Goal: Task Accomplishment & Management: Use online tool/utility

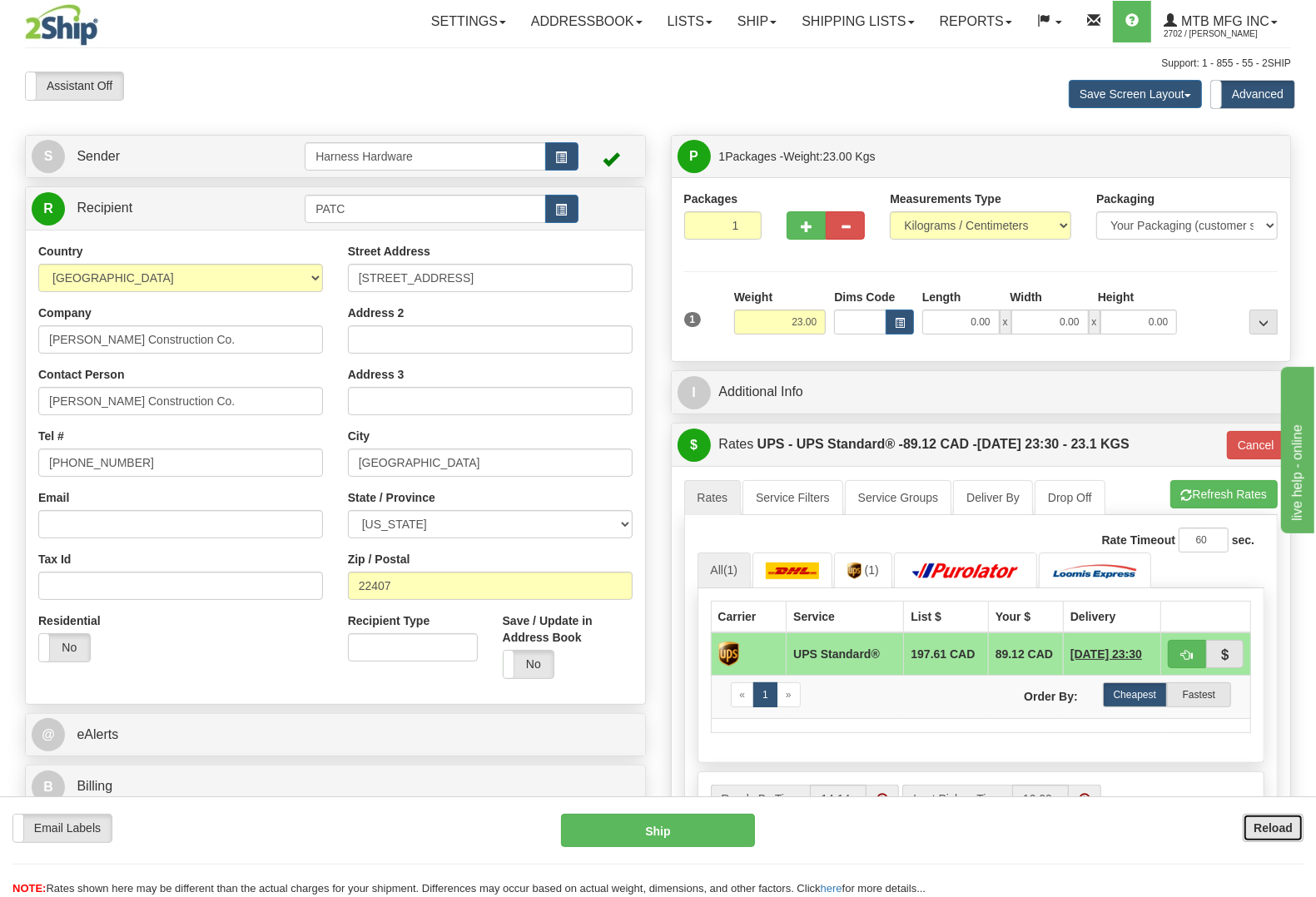
click at [1263, 825] on b "Reload" at bounding box center [1272, 828] width 39 height 13
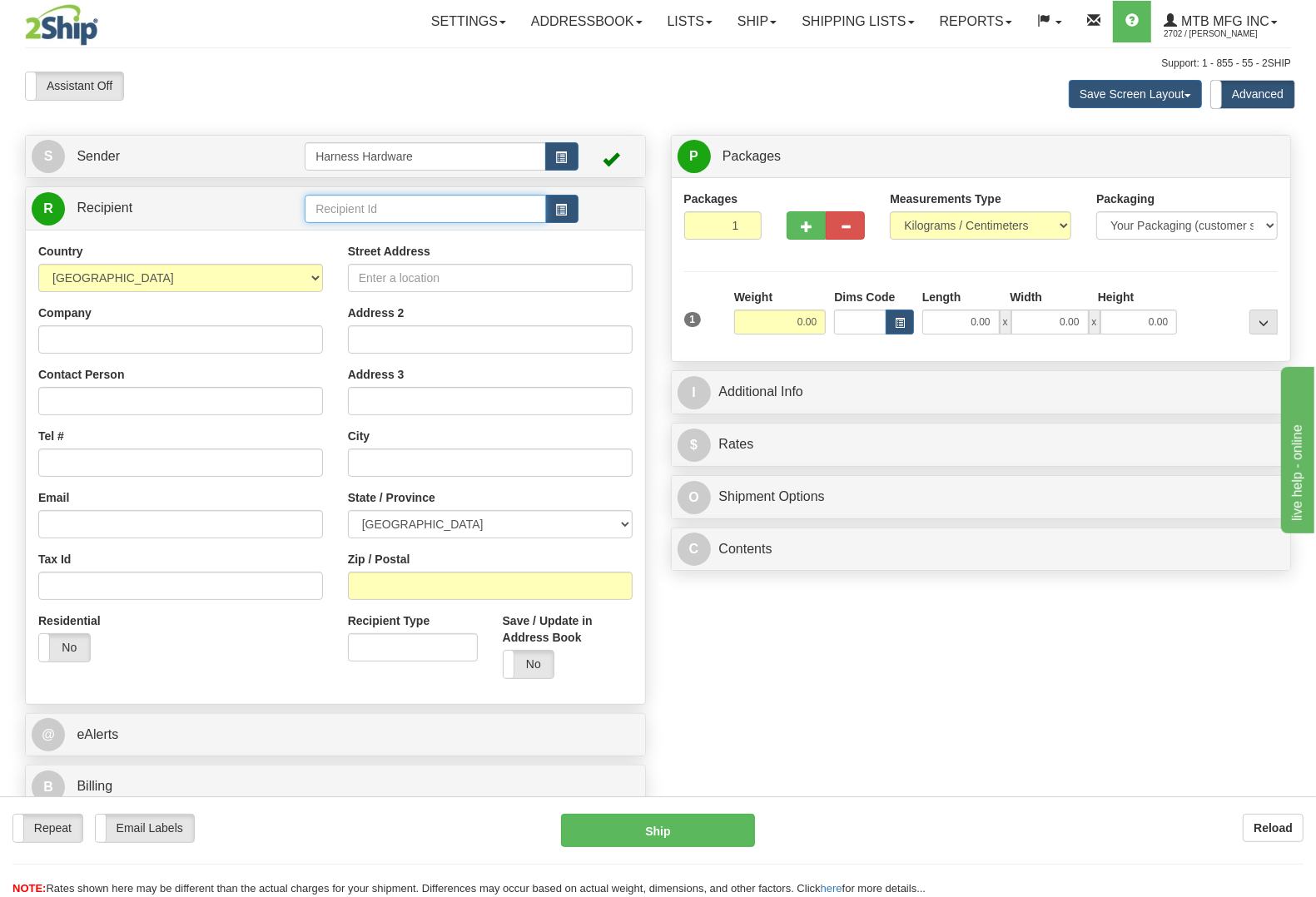
click at [426, 213] on input "text" at bounding box center [424, 209] width 240 height 28
type input "shof"
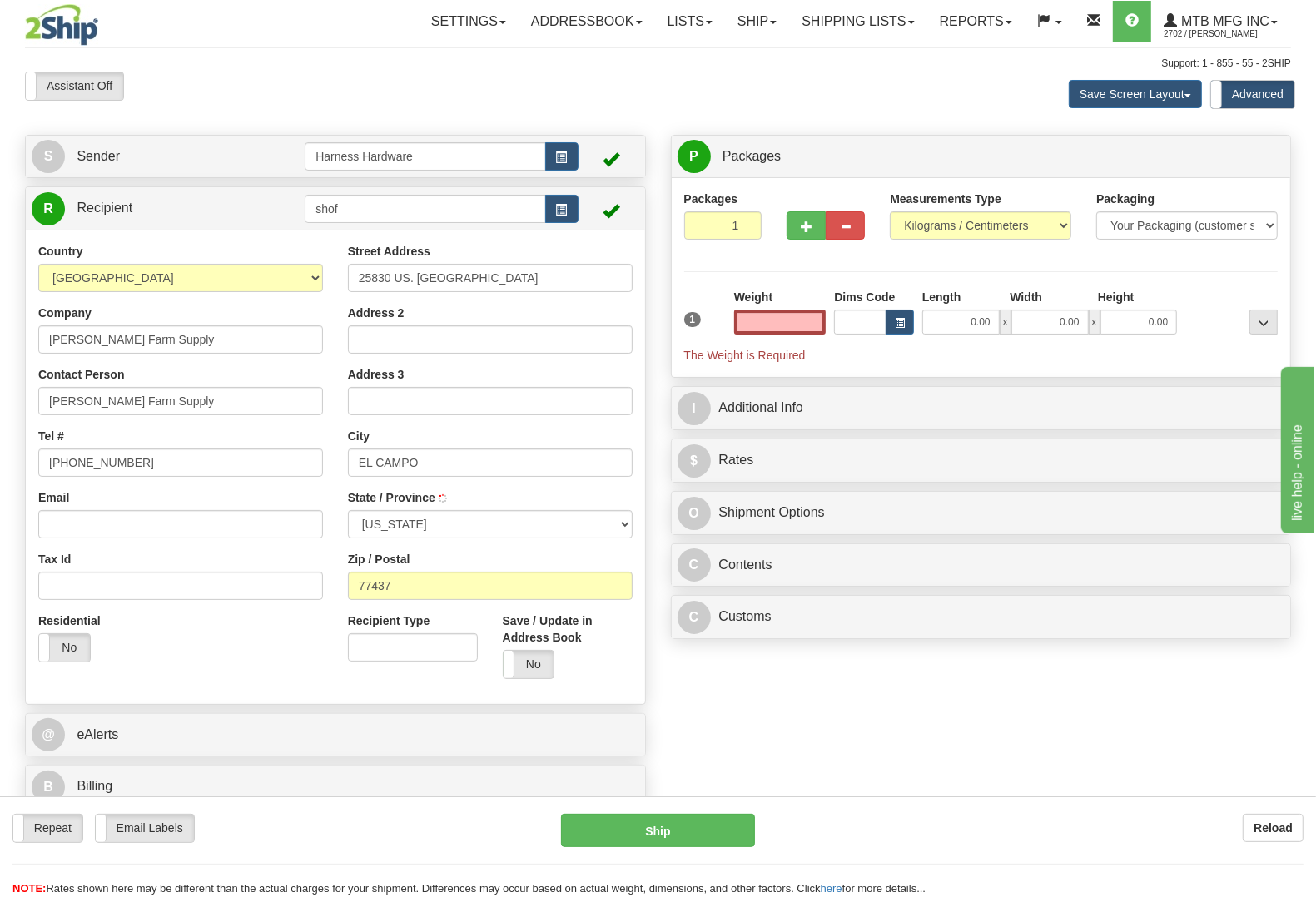
type input "0.00"
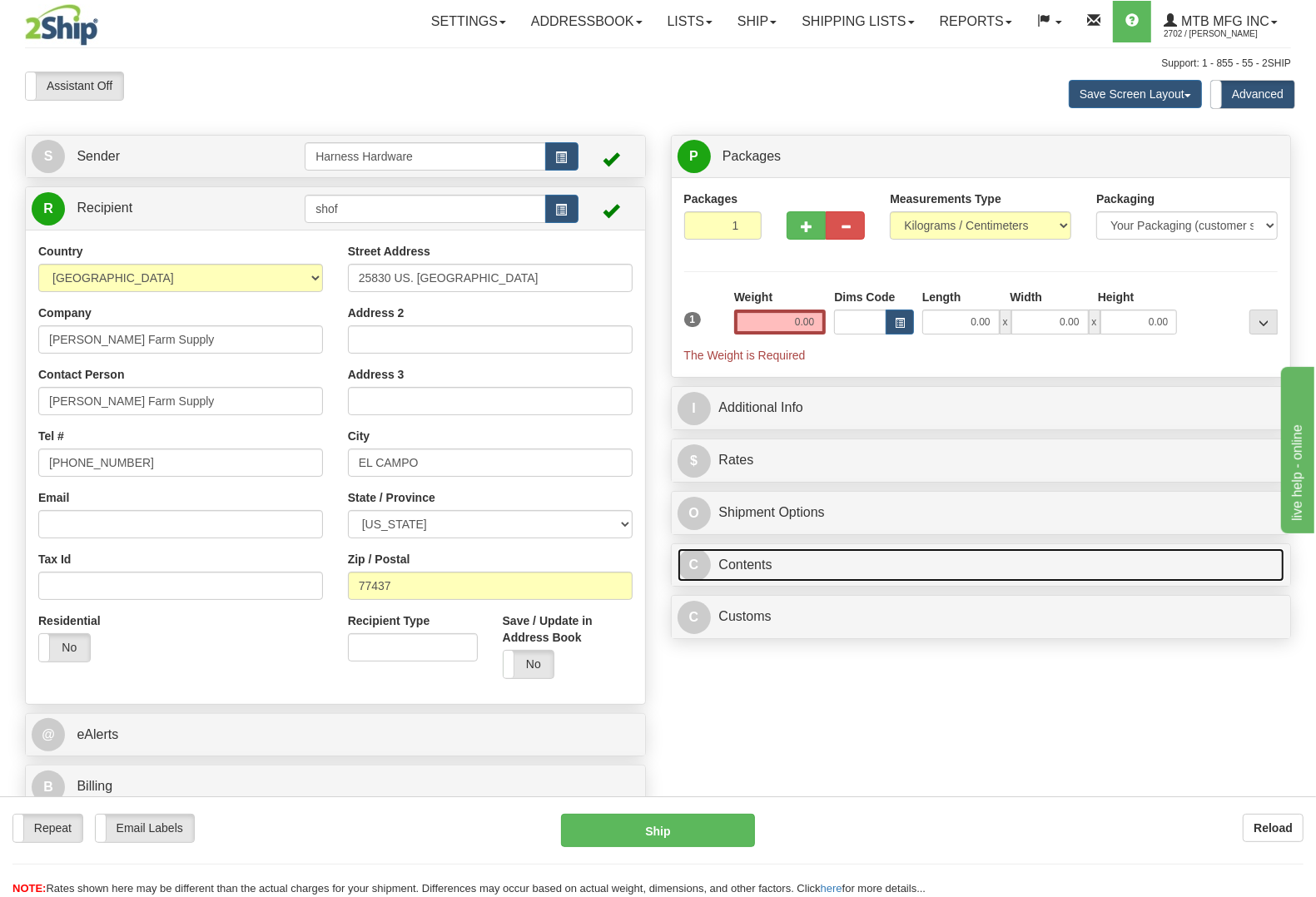
click at [782, 571] on link "C Contents" at bounding box center [981, 565] width 608 height 34
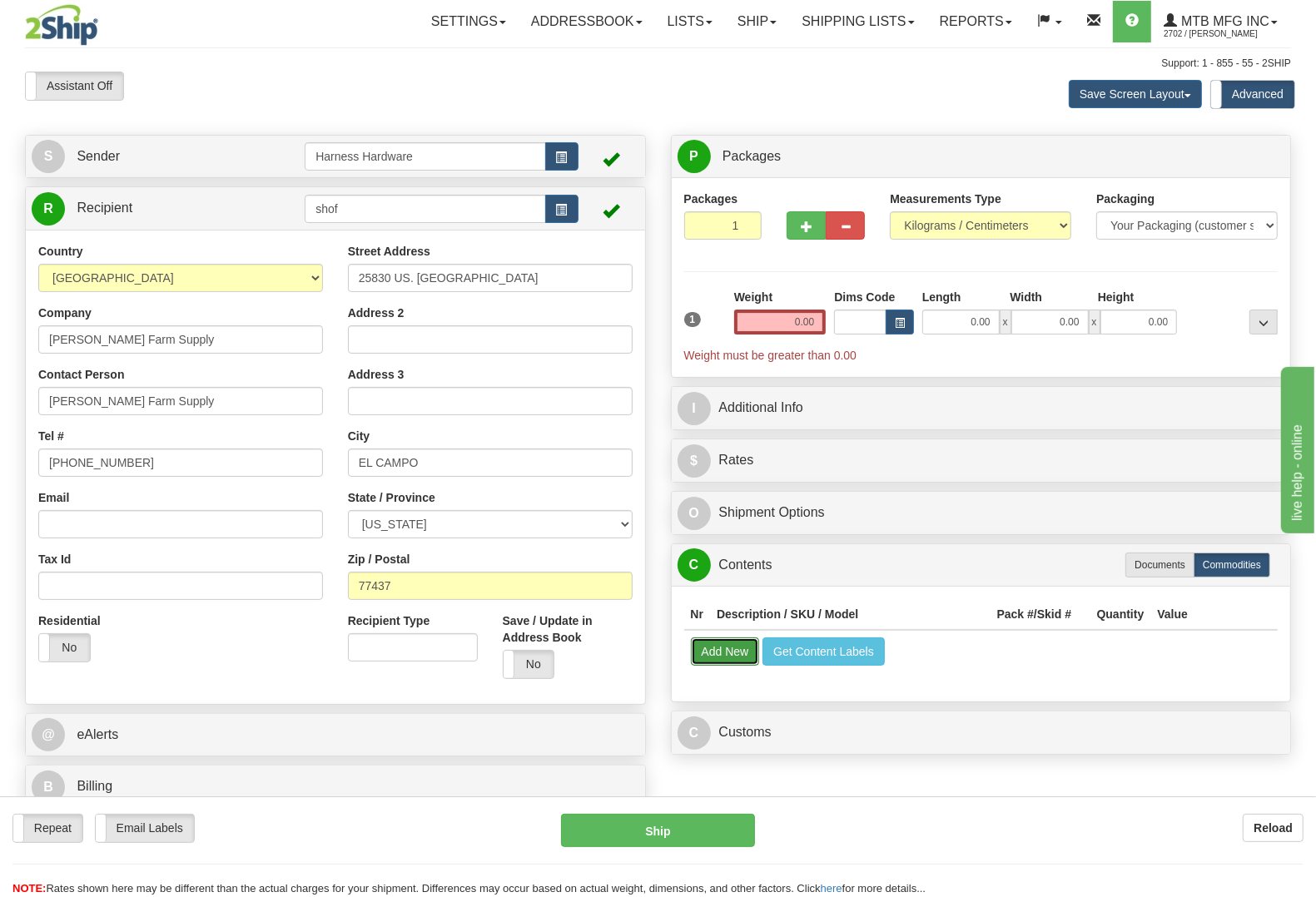
click at [735, 650] on button "Add New" at bounding box center [725, 651] width 69 height 28
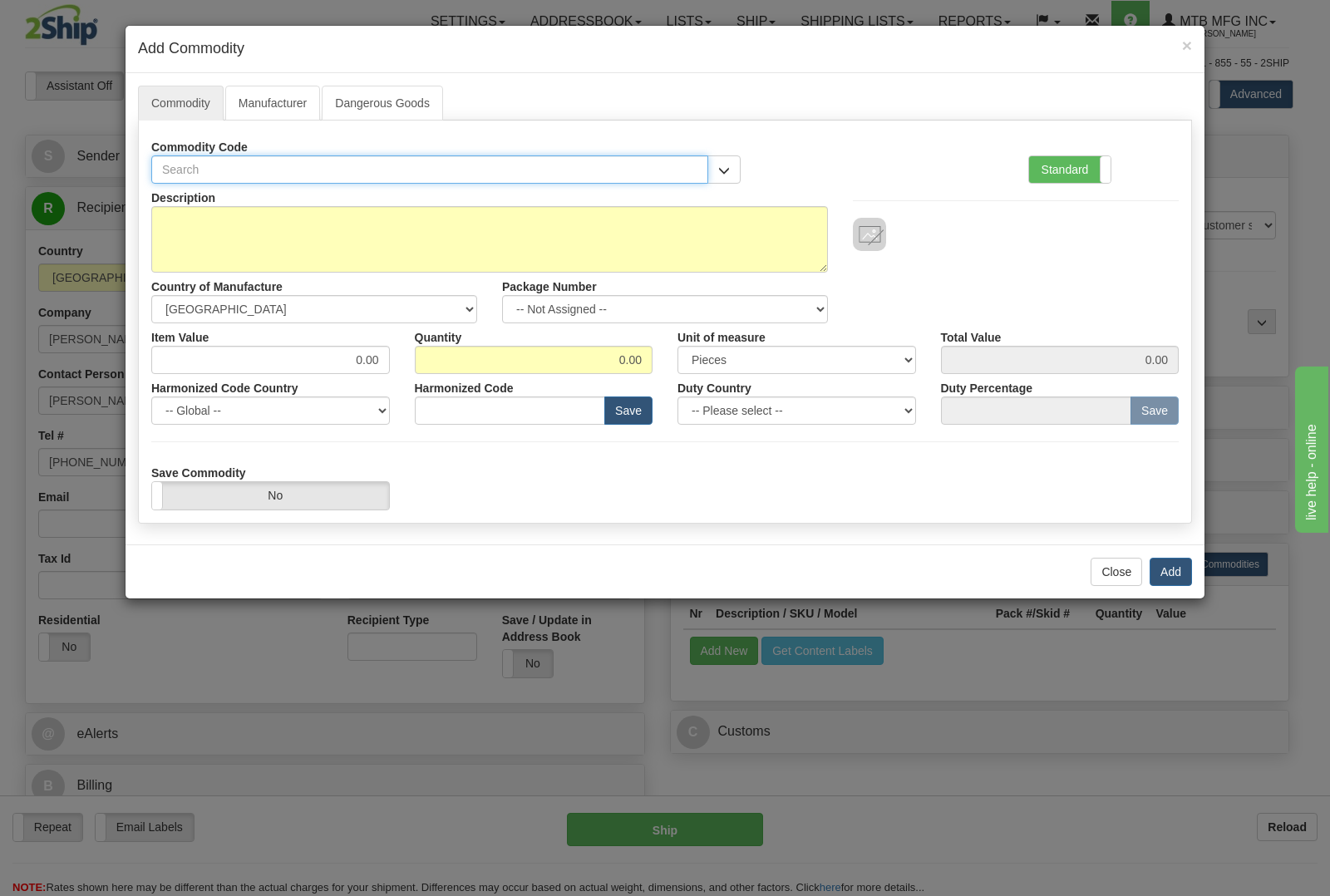
click at [318, 164] on input "text" at bounding box center [430, 170] width 557 height 28
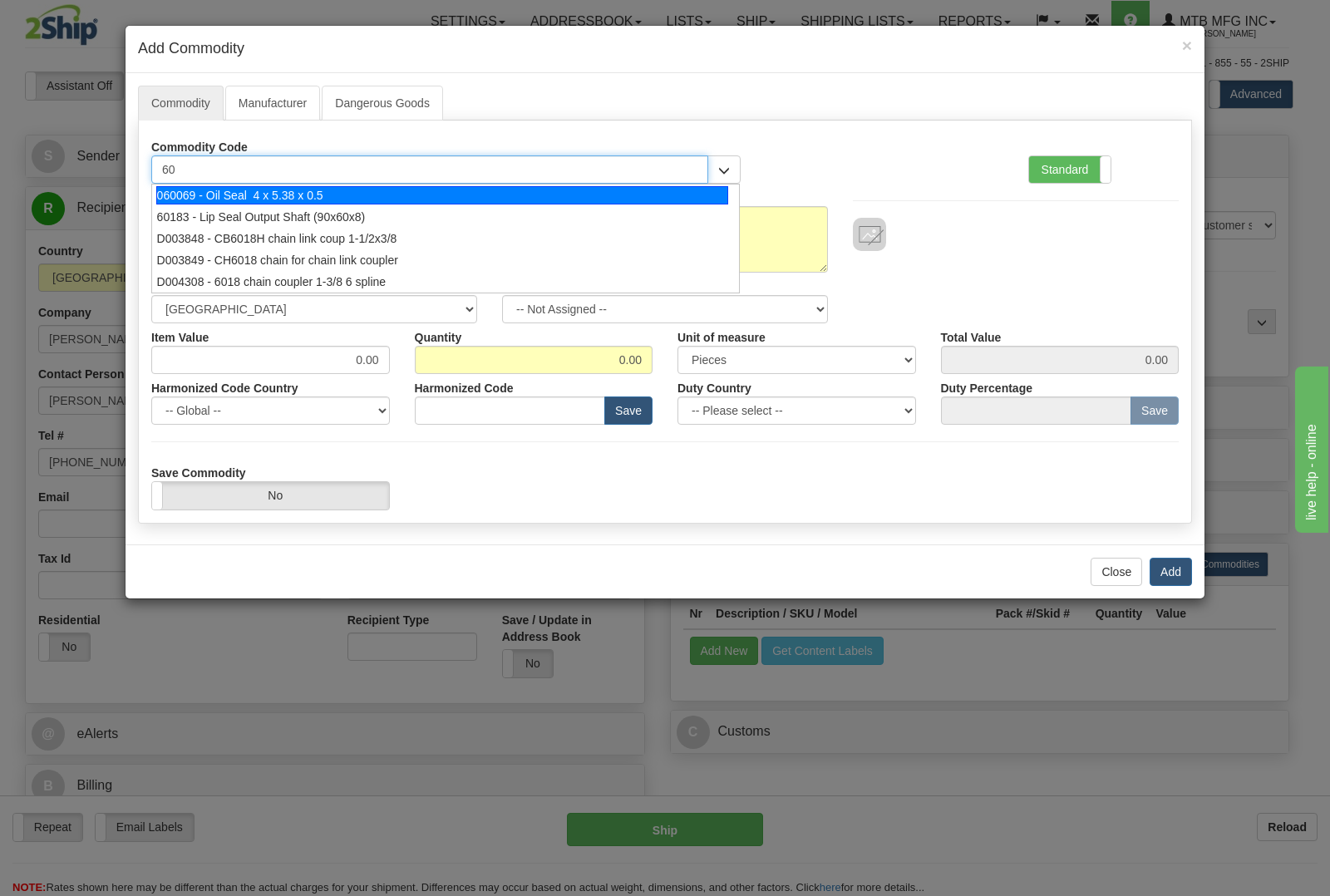
type input "6"
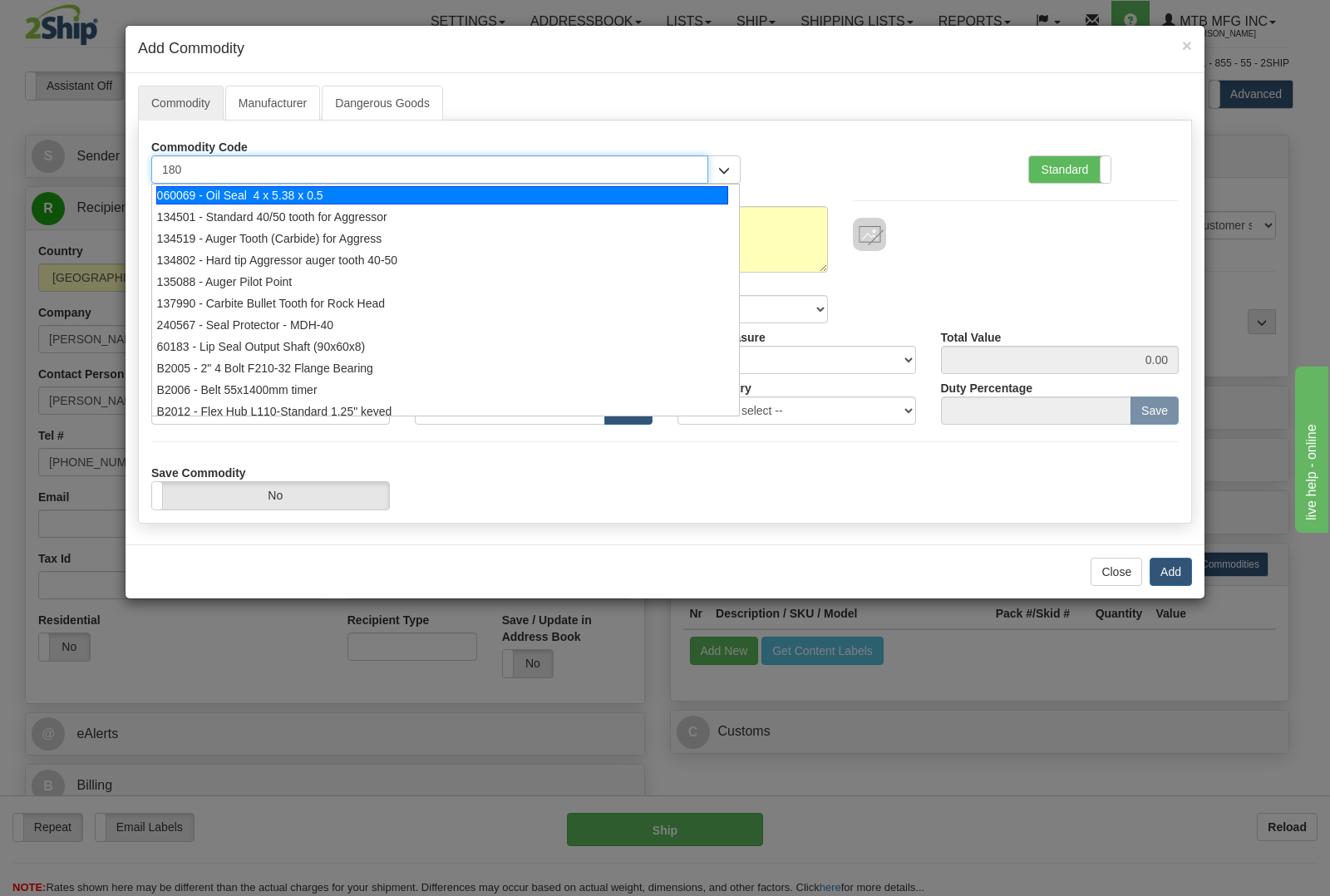
type input "1807"
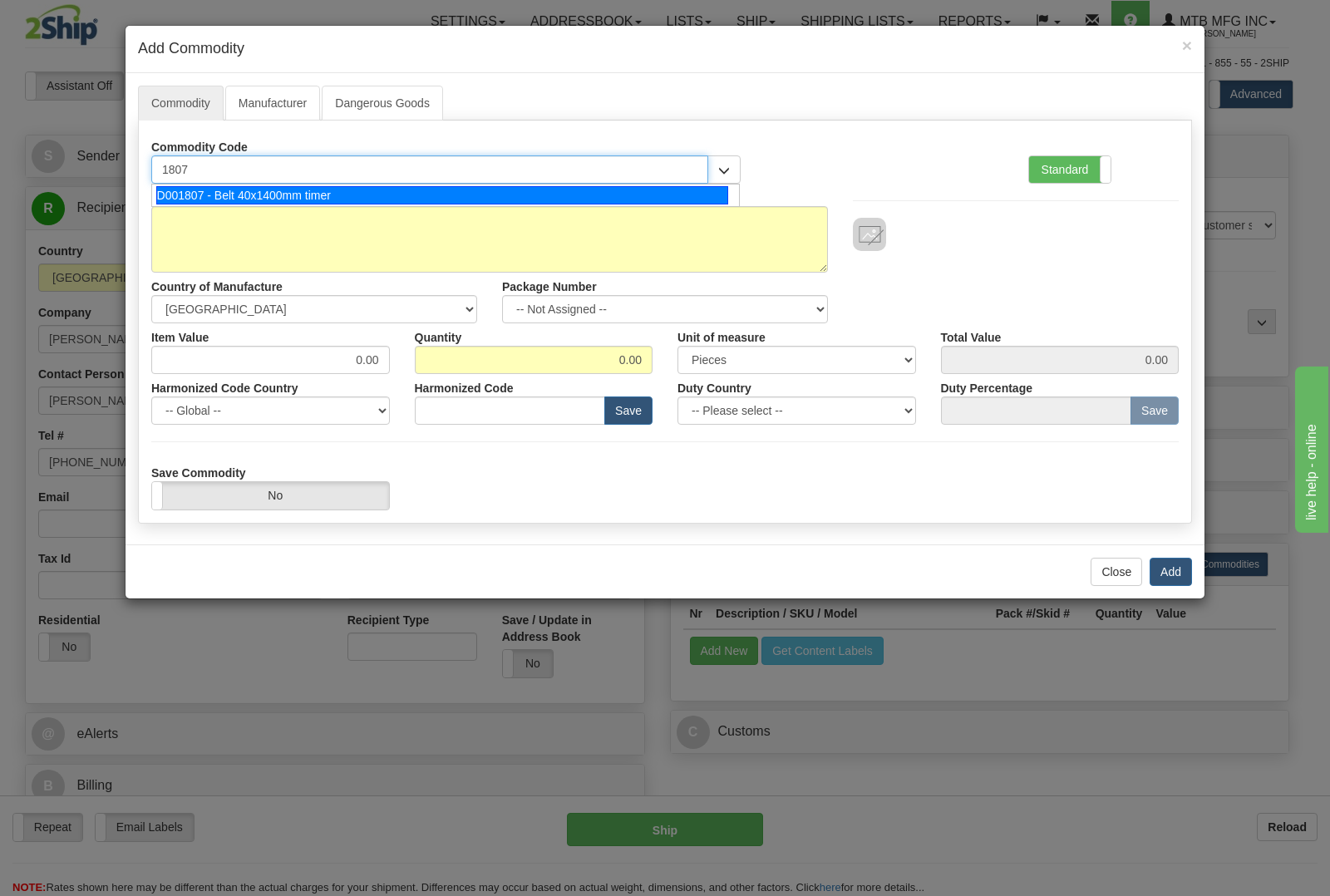
click at [288, 198] on div "D001807 - Belt 40x1400mm timer" at bounding box center [442, 196] width 573 height 18
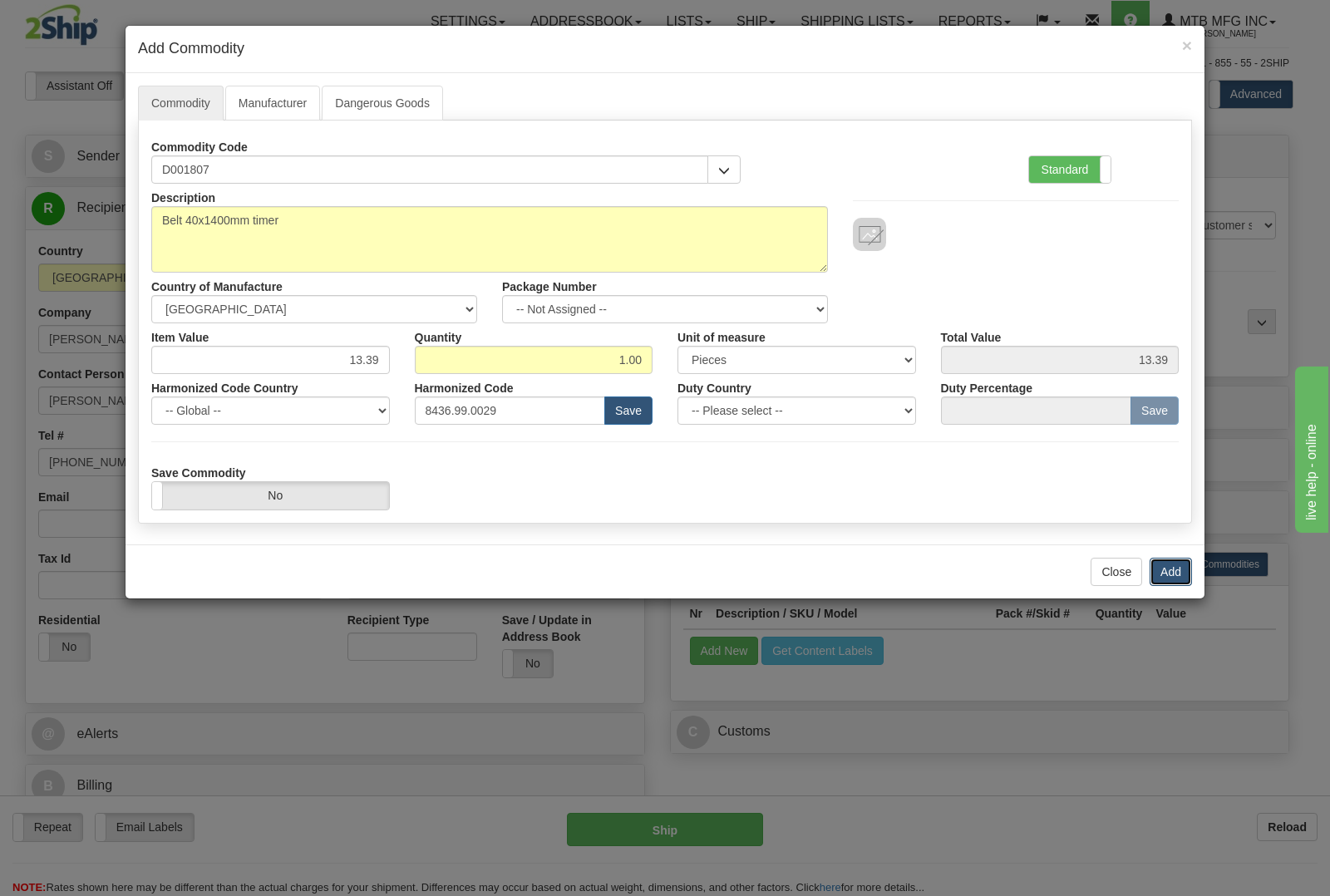
click at [1178, 565] on button "Add" at bounding box center [1170, 572] width 43 height 28
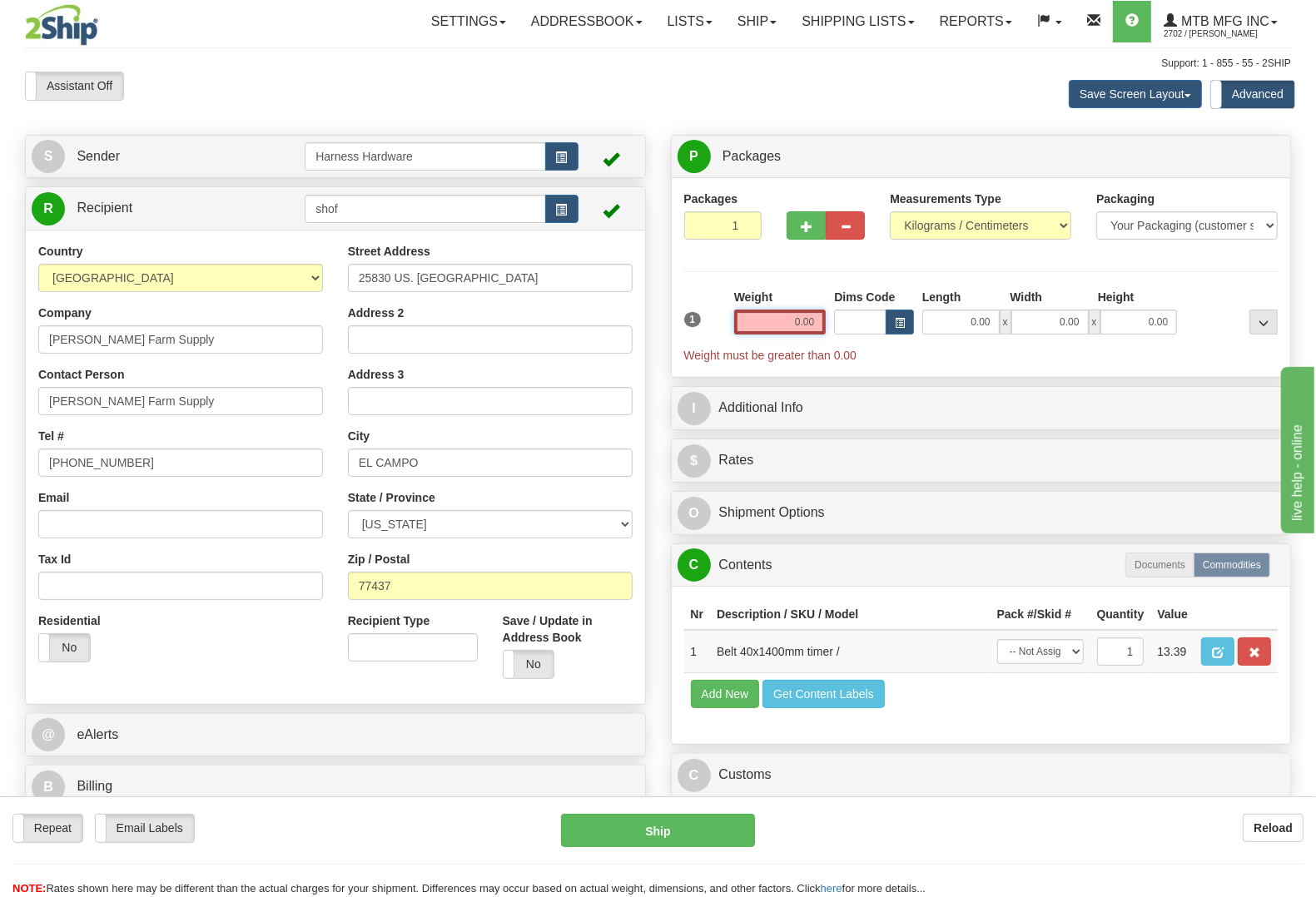
click at [786, 323] on input "0.00" at bounding box center [780, 322] width 92 height 25
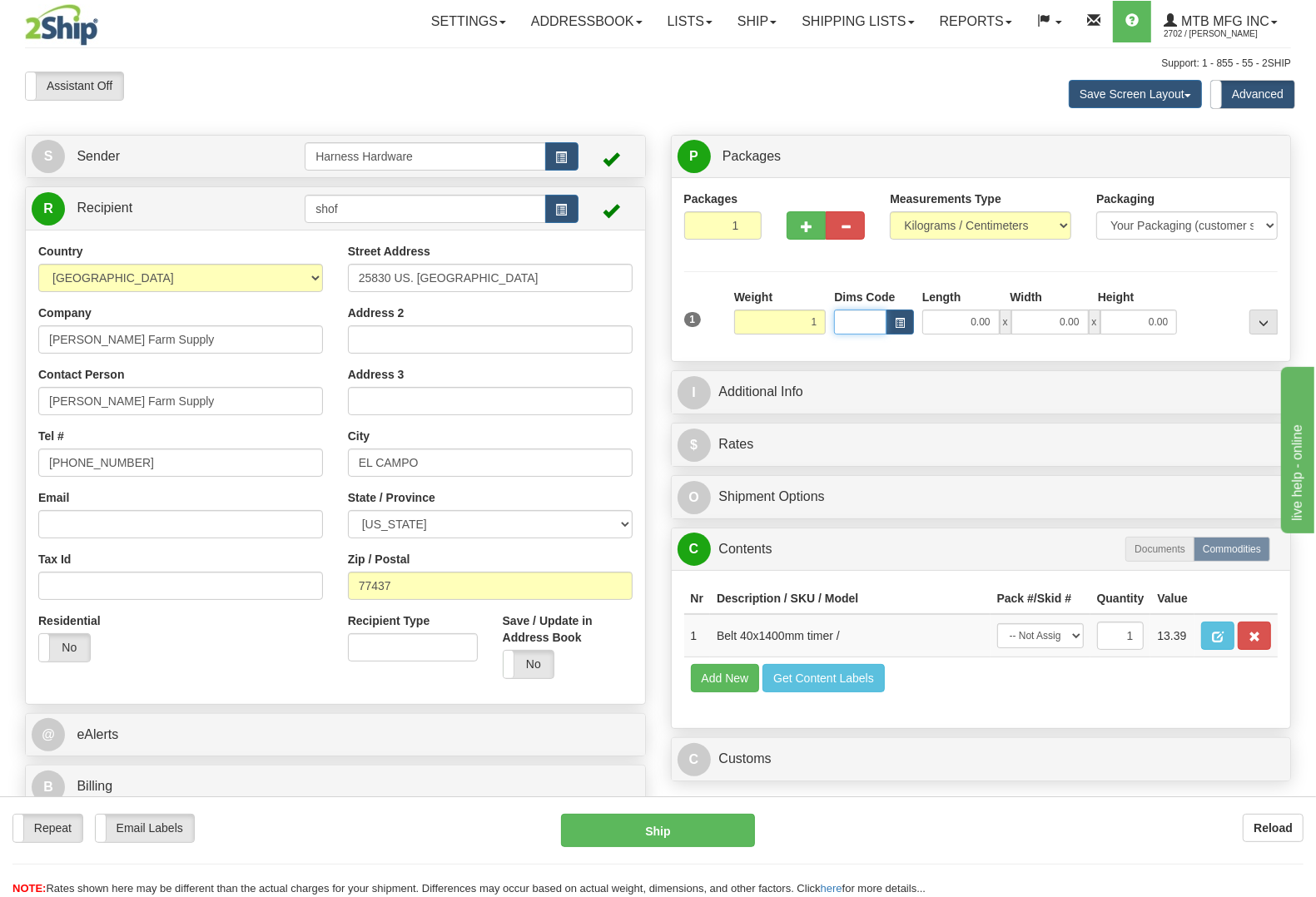
type input "1.00"
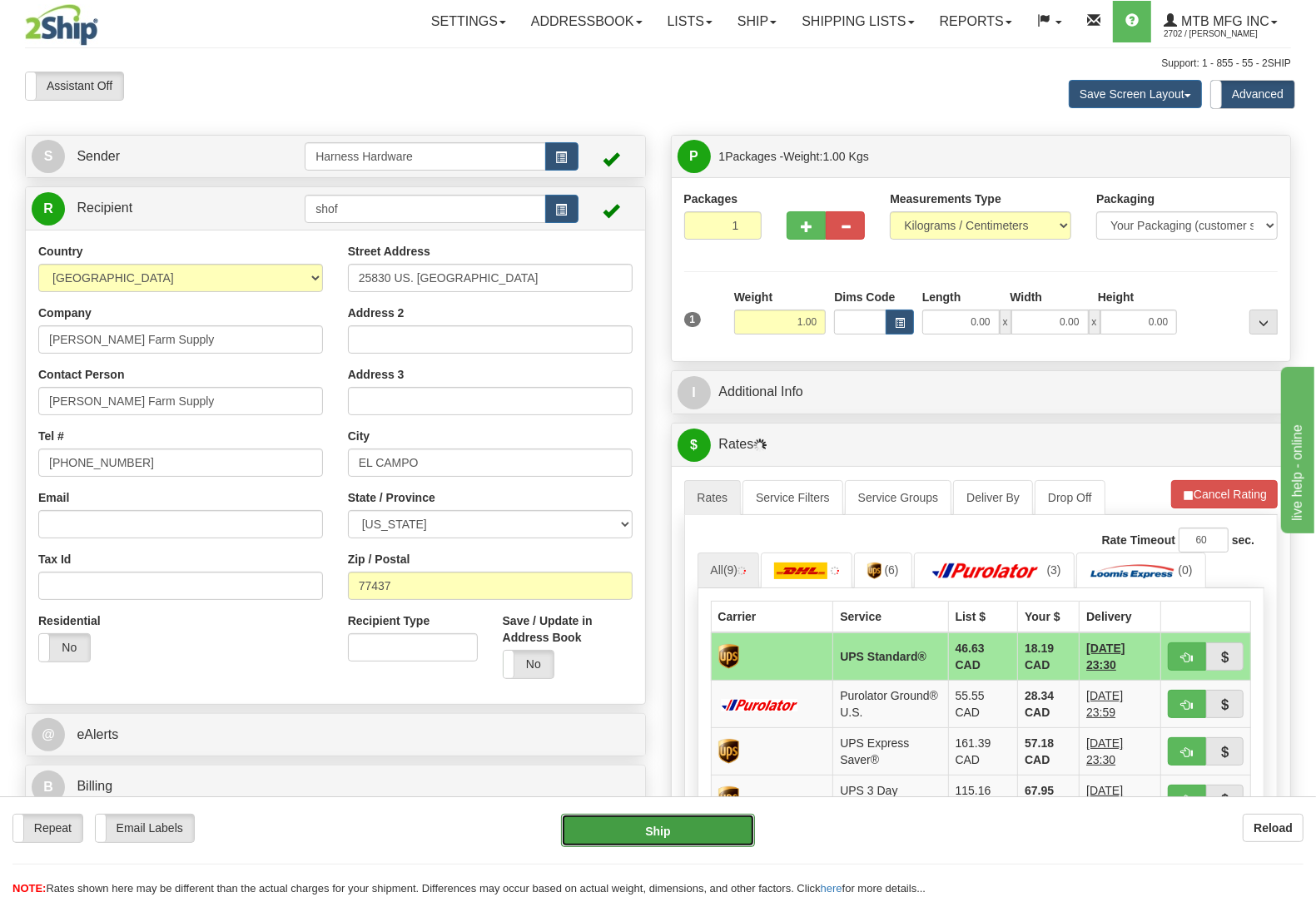
click at [662, 838] on button "Ship" at bounding box center [658, 830] width 194 height 33
type input "11"
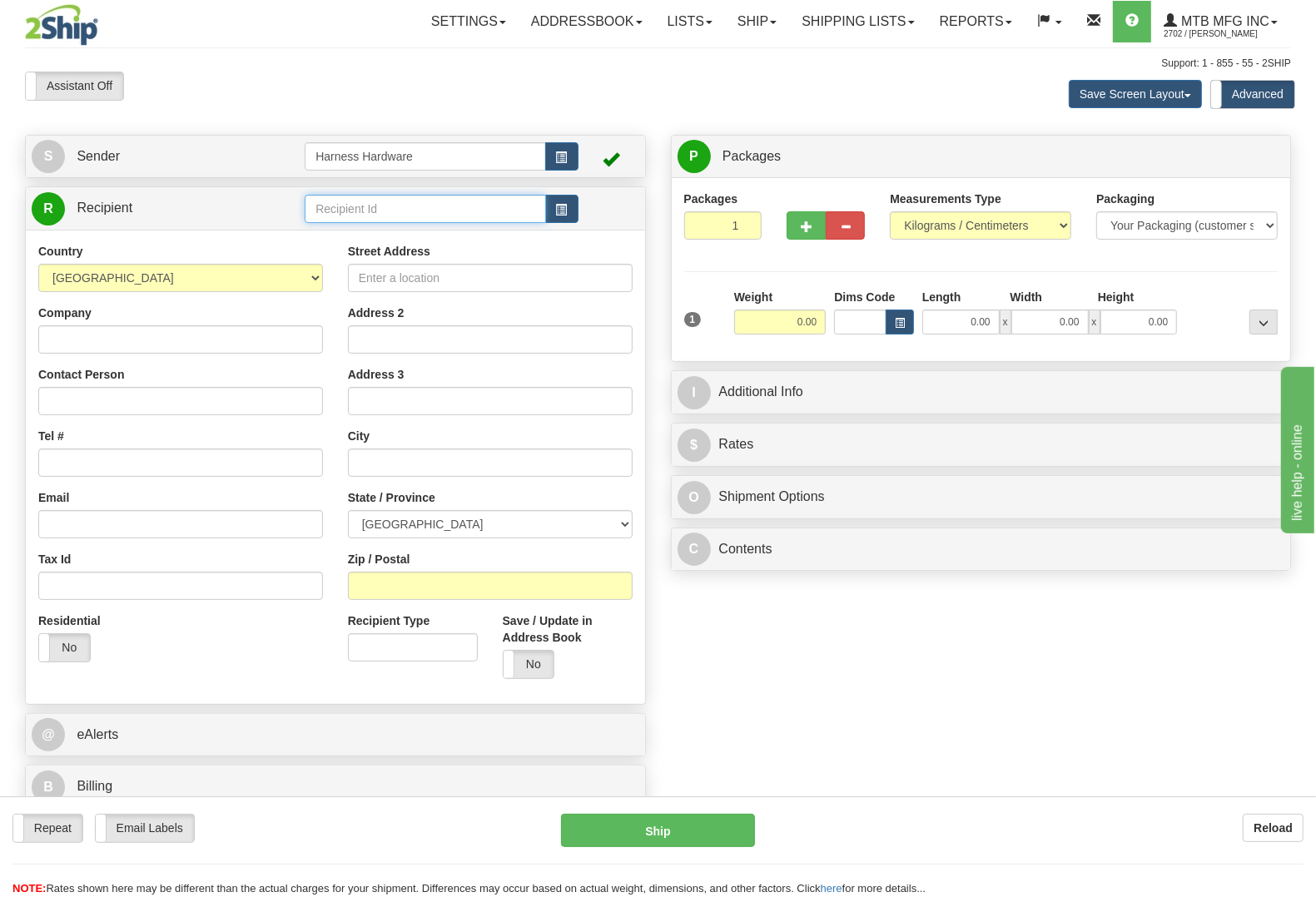
click at [356, 202] on input "text" at bounding box center [424, 209] width 240 height 28
type input "nelt"
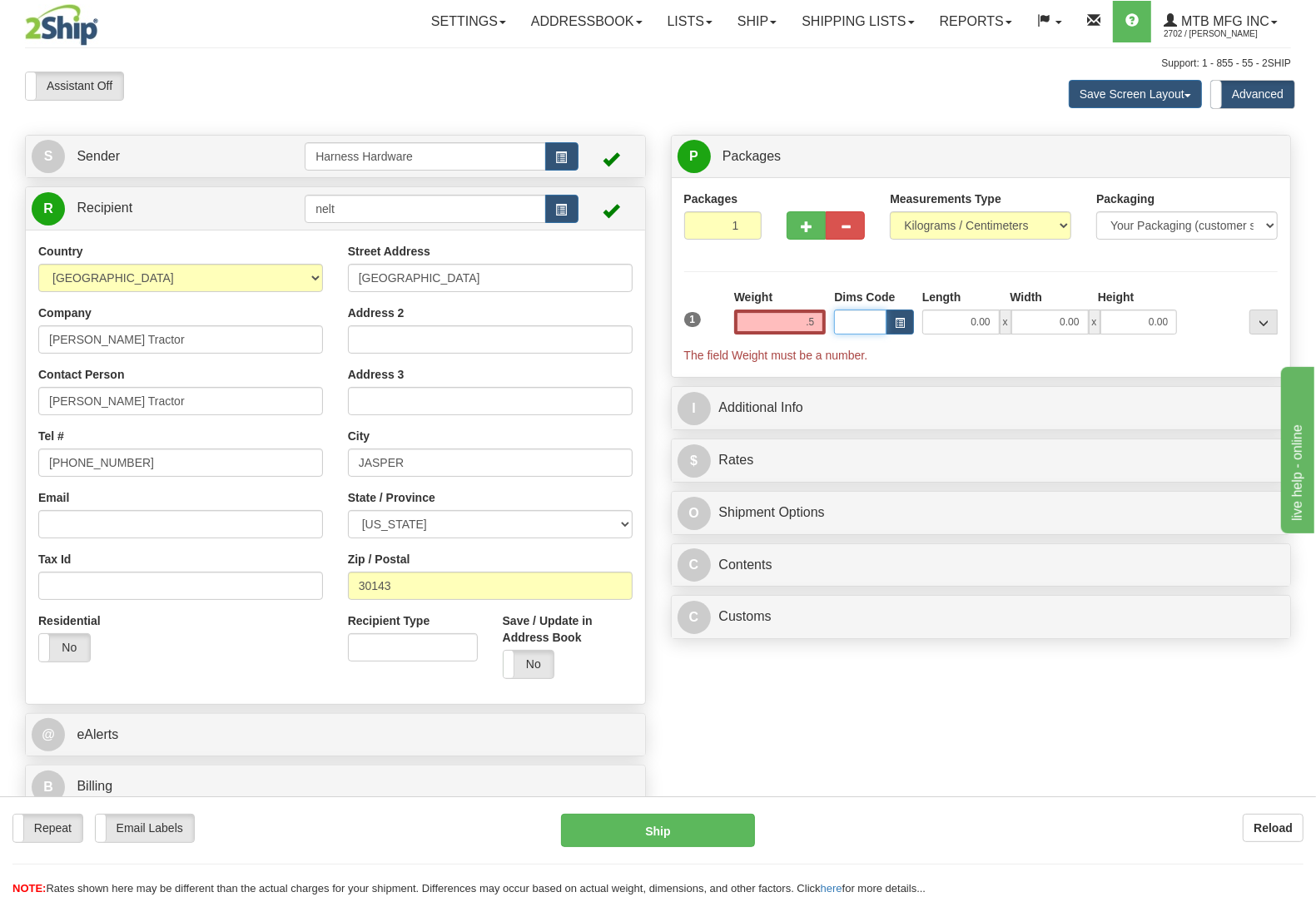
type input "0.50"
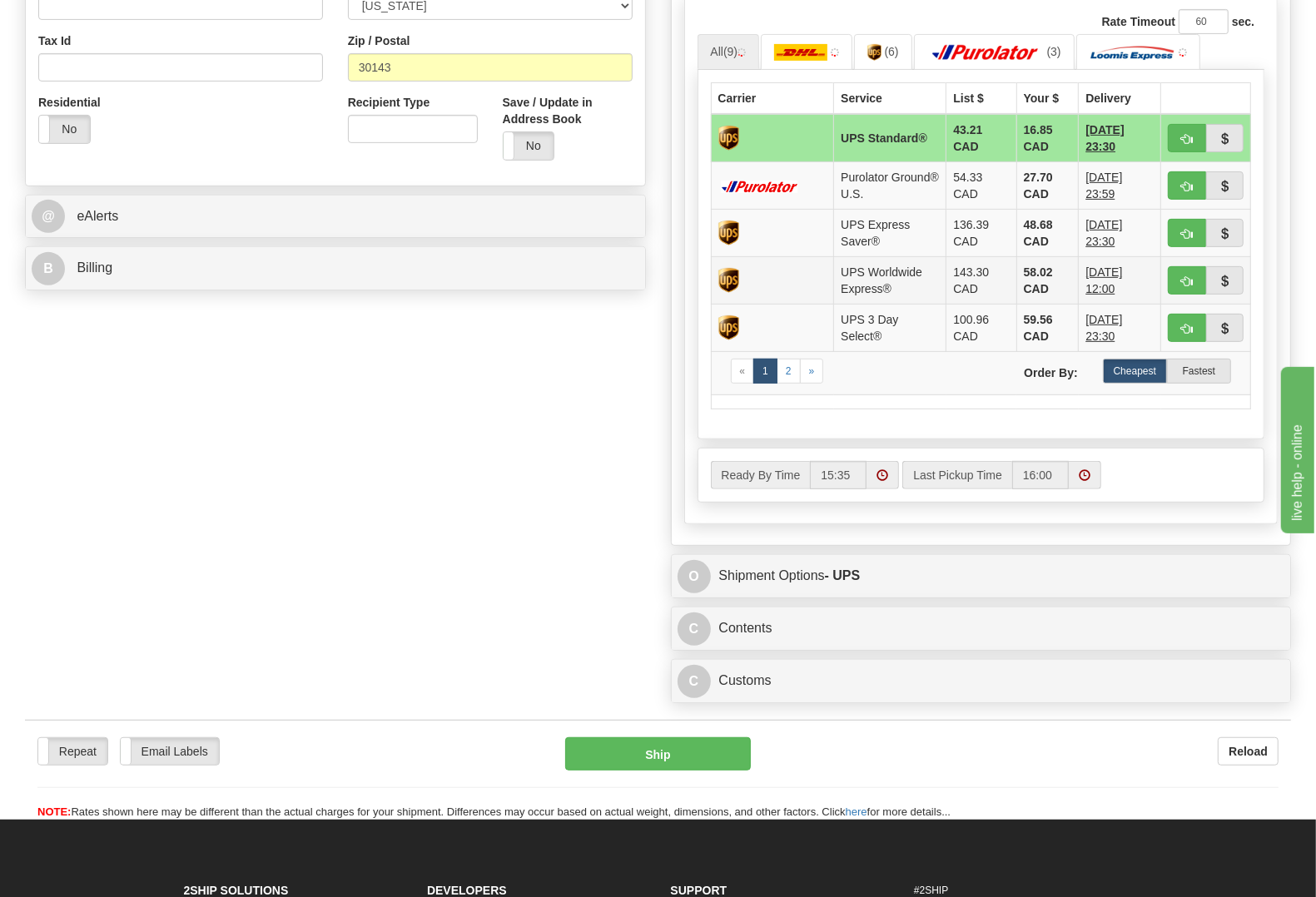
scroll to position [520, 0]
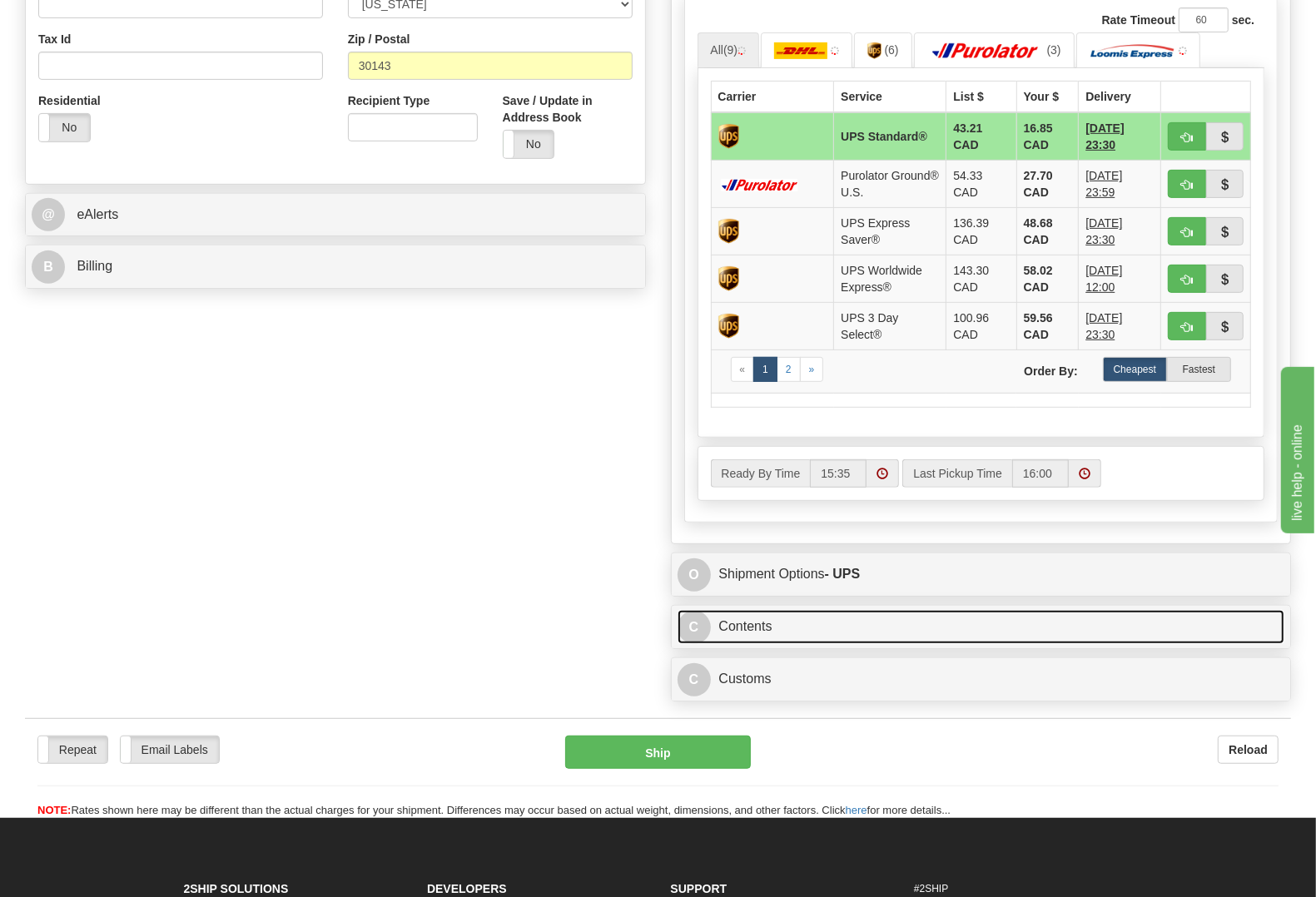
click at [784, 629] on link "C Contents" at bounding box center [981, 627] width 608 height 34
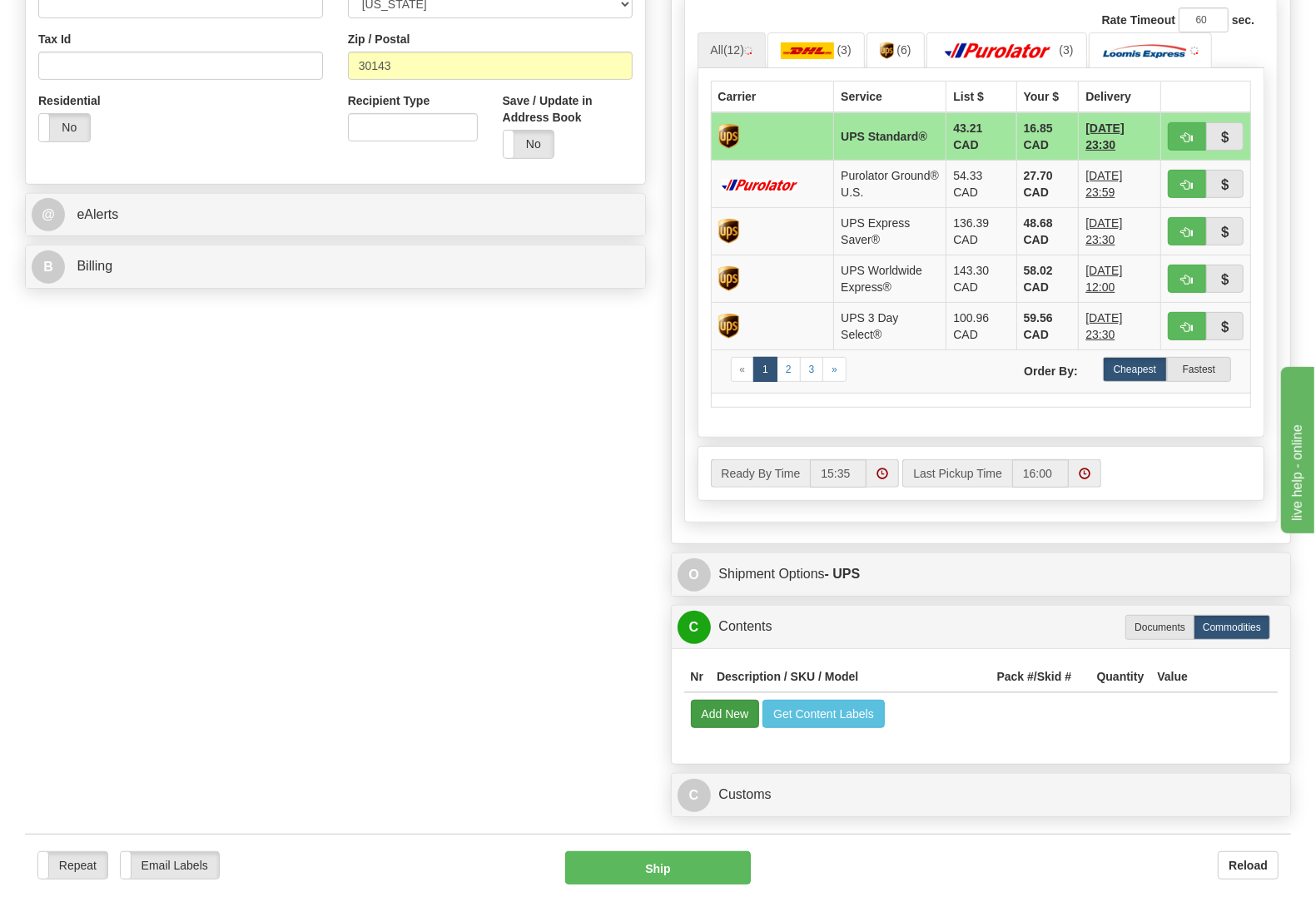
click at [729, 700] on td "Add New Get Content Labels" at bounding box center [981, 713] width 594 height 43
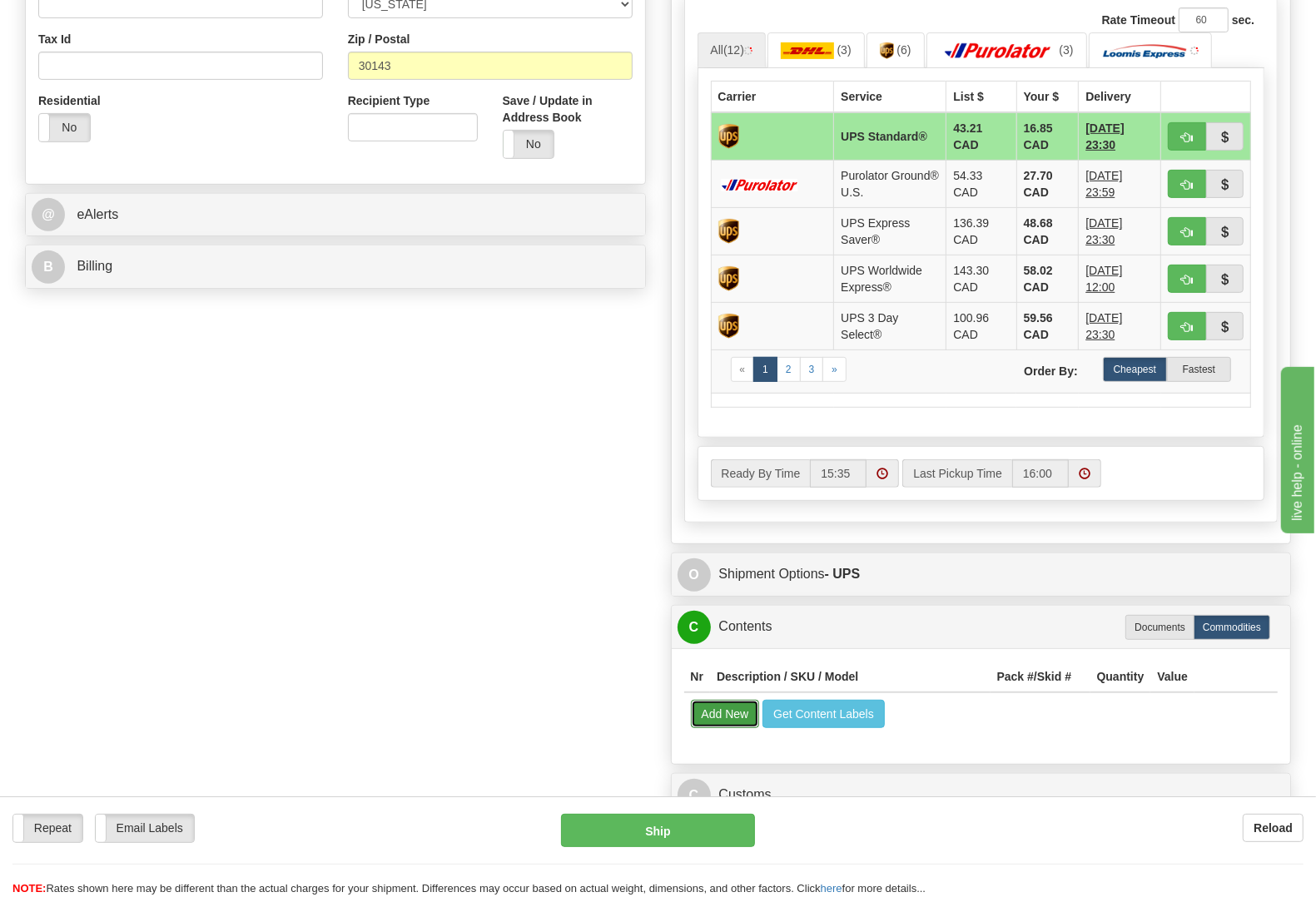
click at [733, 715] on button "Add New" at bounding box center [725, 714] width 69 height 28
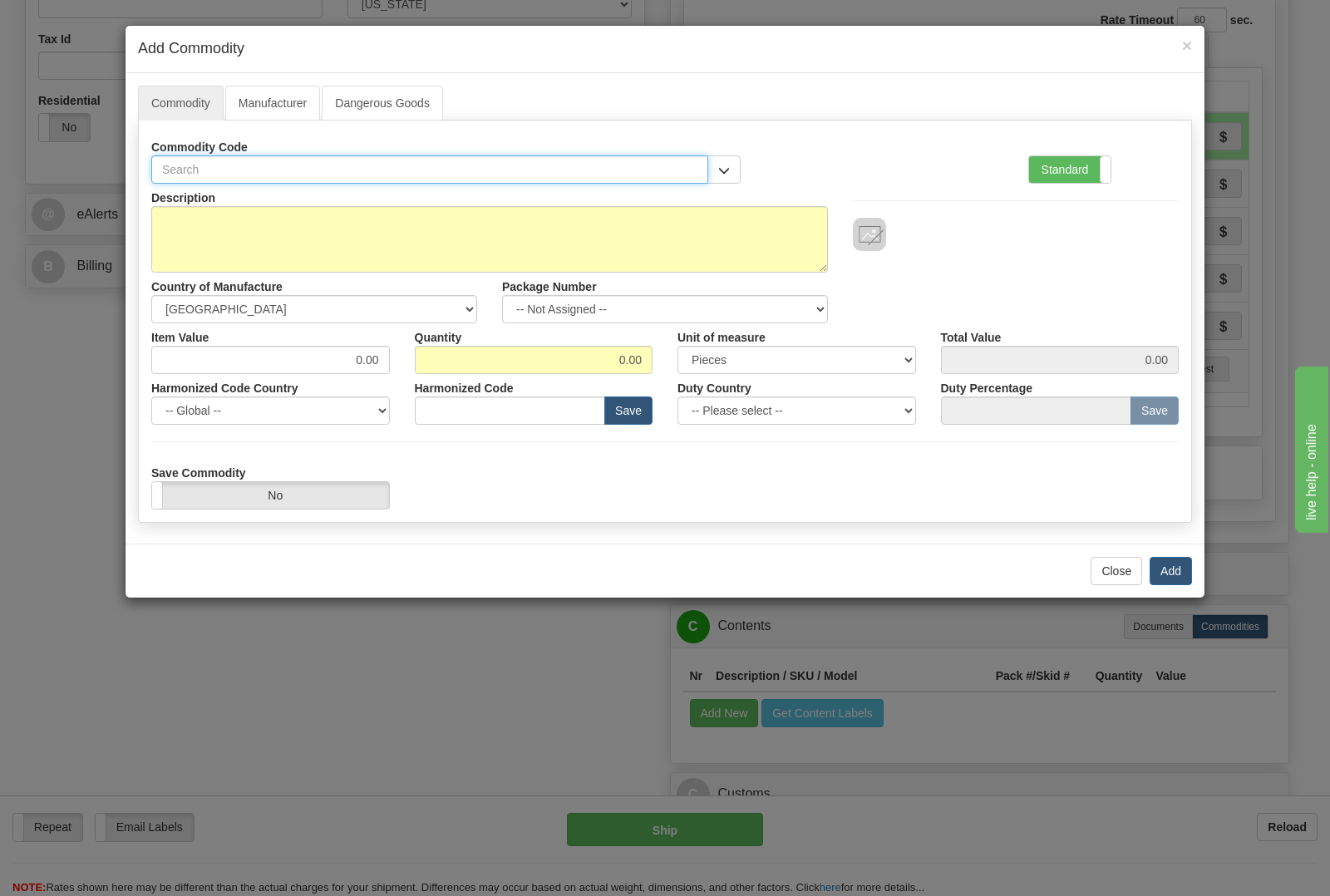
click at [400, 171] on input "text" at bounding box center [430, 170] width 557 height 28
type input "3978"
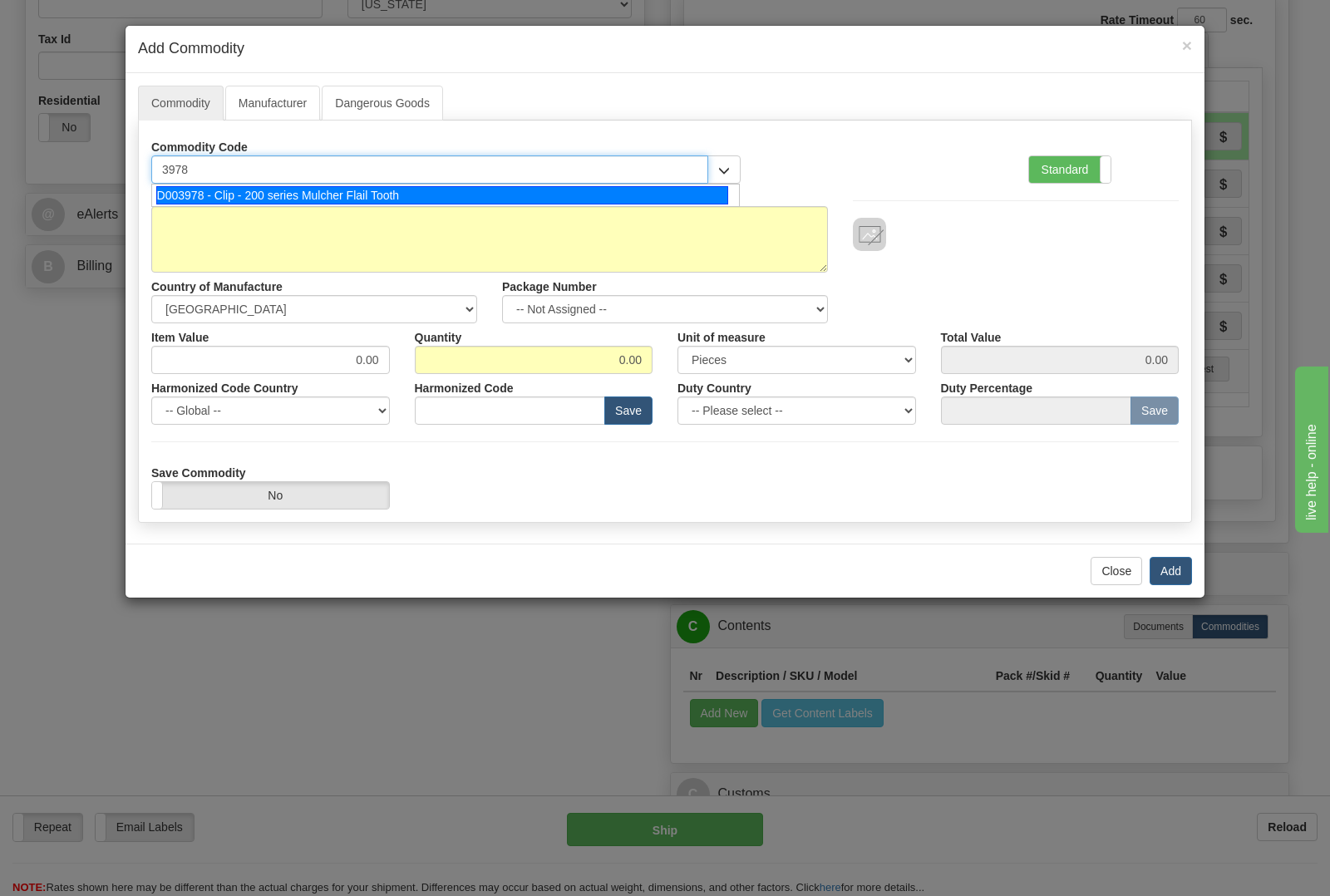
click at [404, 201] on div "D003978 - Clip - 200 series Mulcher Flail Tooth" at bounding box center [442, 196] width 573 height 18
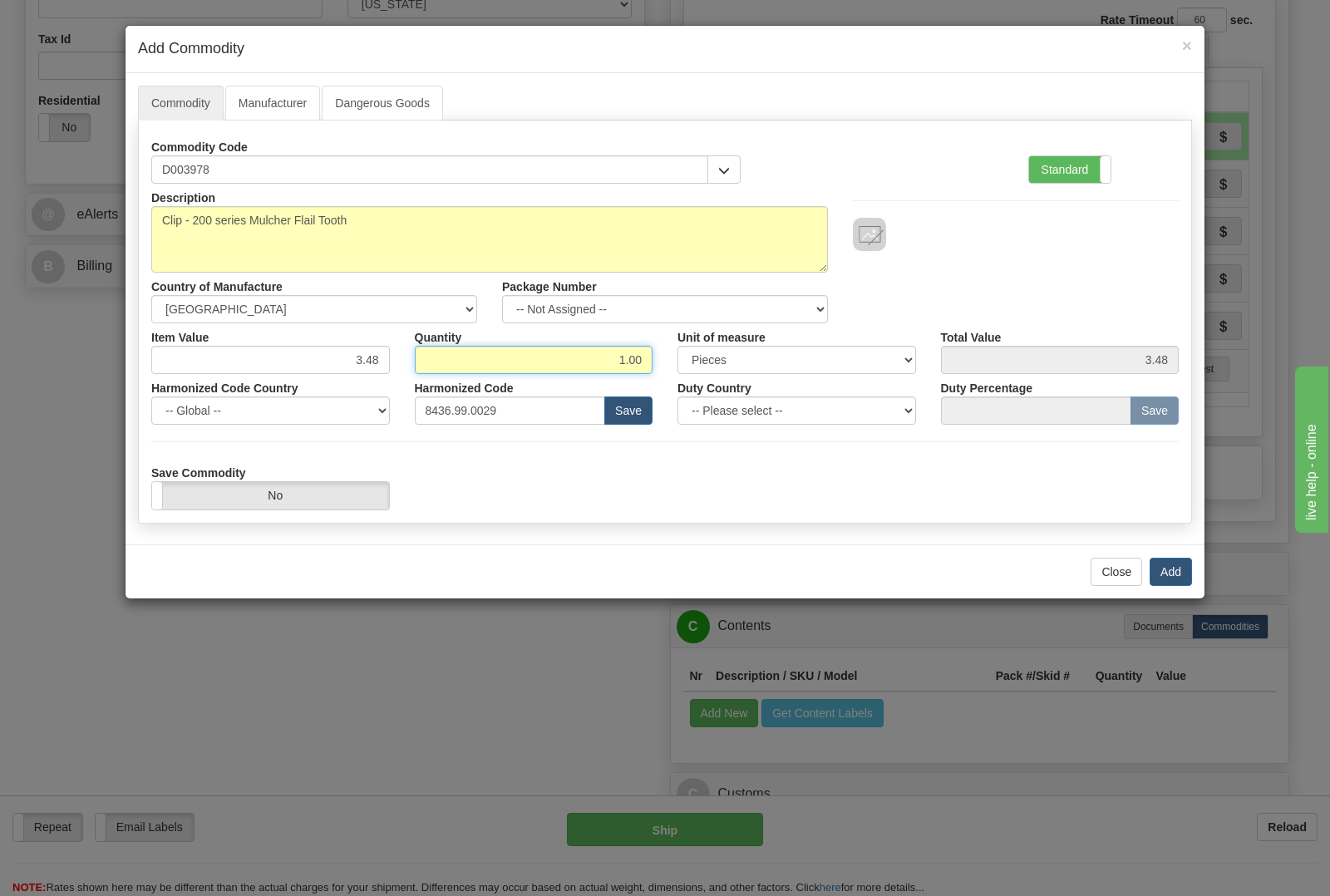
drag, startPoint x: 532, startPoint y: 350, endPoint x: 661, endPoint y: 364, distance: 129.8
click at [661, 364] on div "Quantity 1.00" at bounding box center [533, 349] width 263 height 51
type input "2"
type input "6.96"
click at [1173, 576] on button "Add" at bounding box center [1170, 572] width 43 height 28
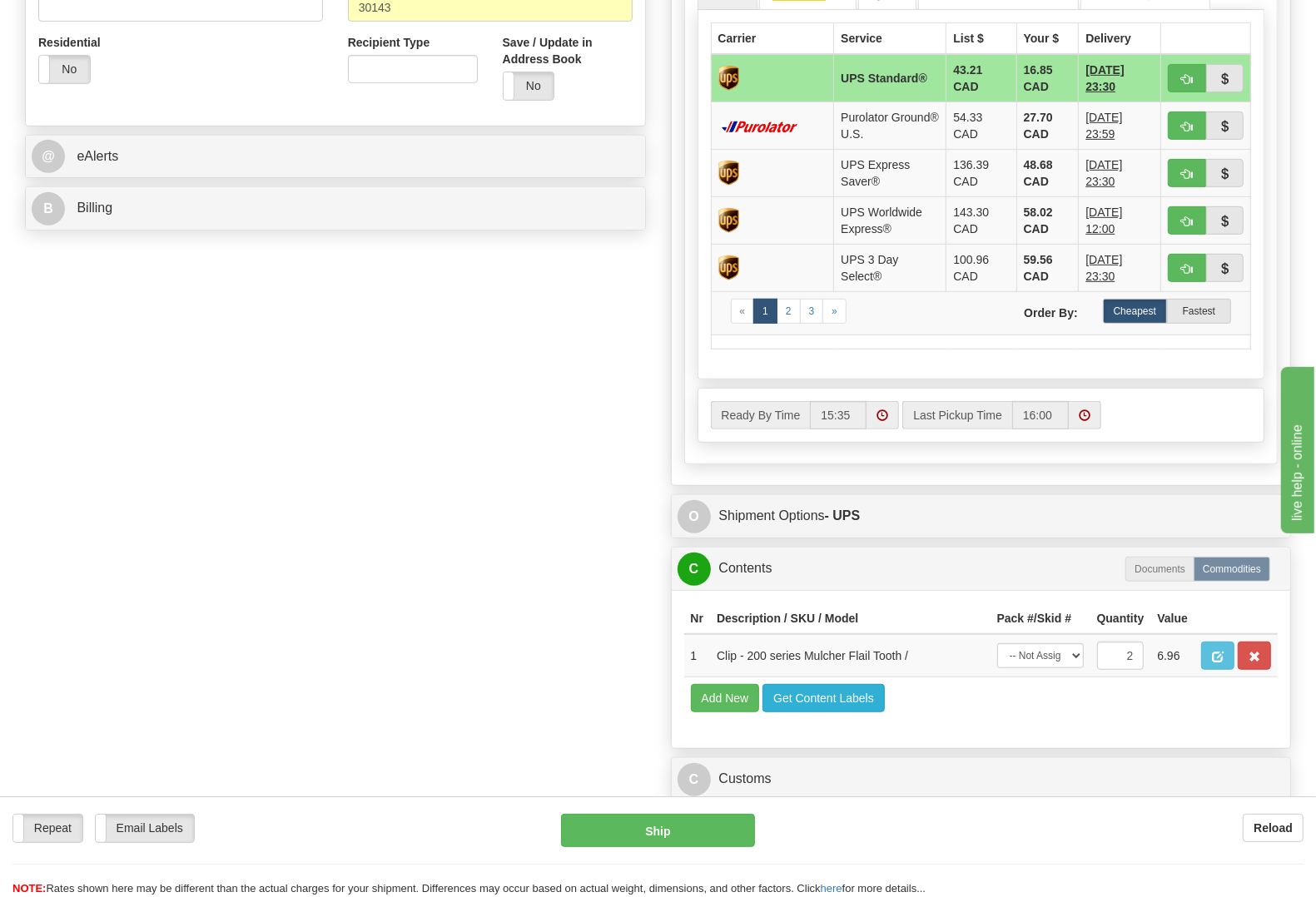
scroll to position [624, 0]
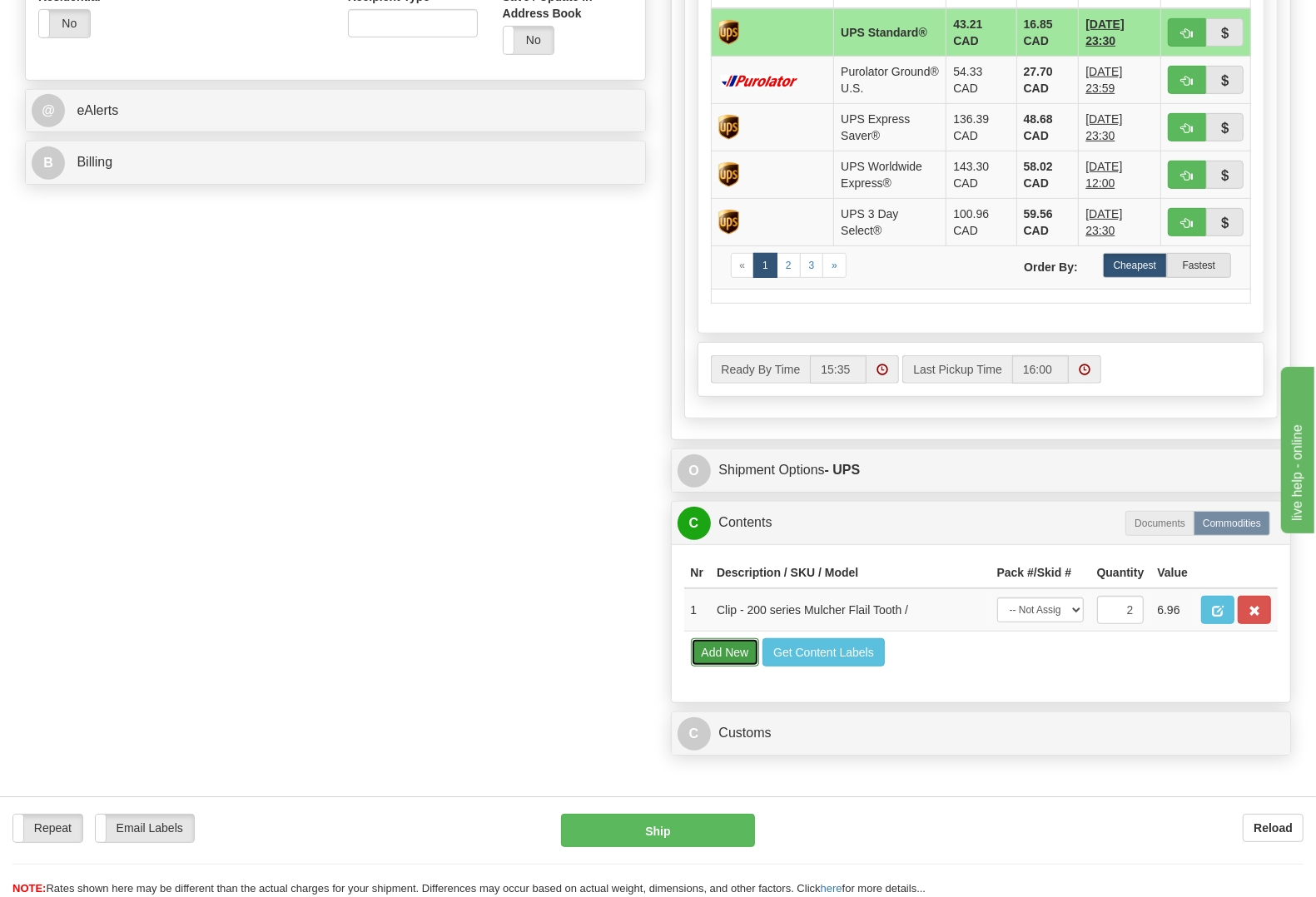
click at [734, 666] on button "Add New" at bounding box center [725, 652] width 69 height 28
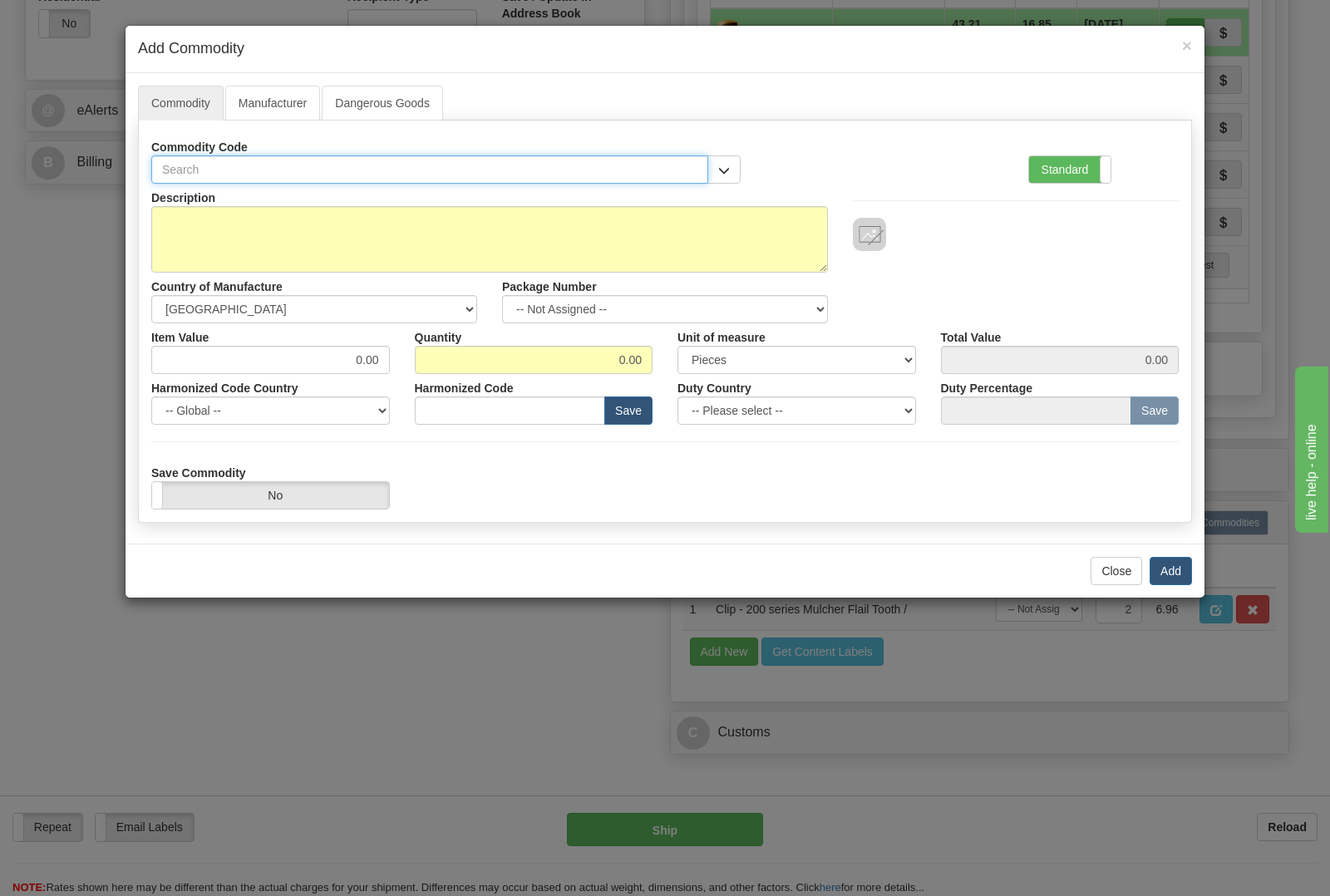
click at [349, 163] on input "text" at bounding box center [430, 170] width 557 height 28
type input "3977"
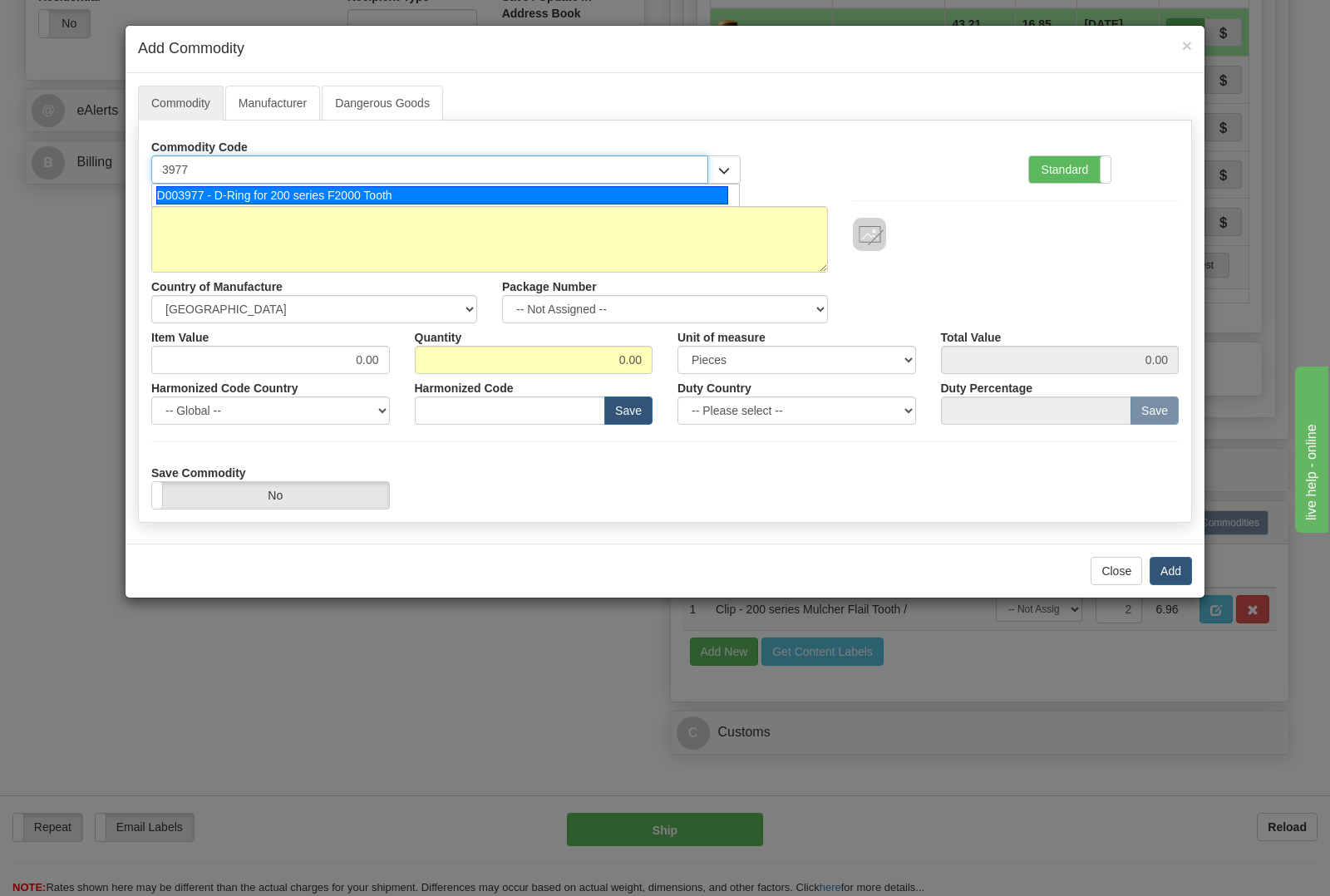
click at [361, 190] on div "D003977 - D-Ring for 200 series F2000 Tooth" at bounding box center [442, 196] width 573 height 18
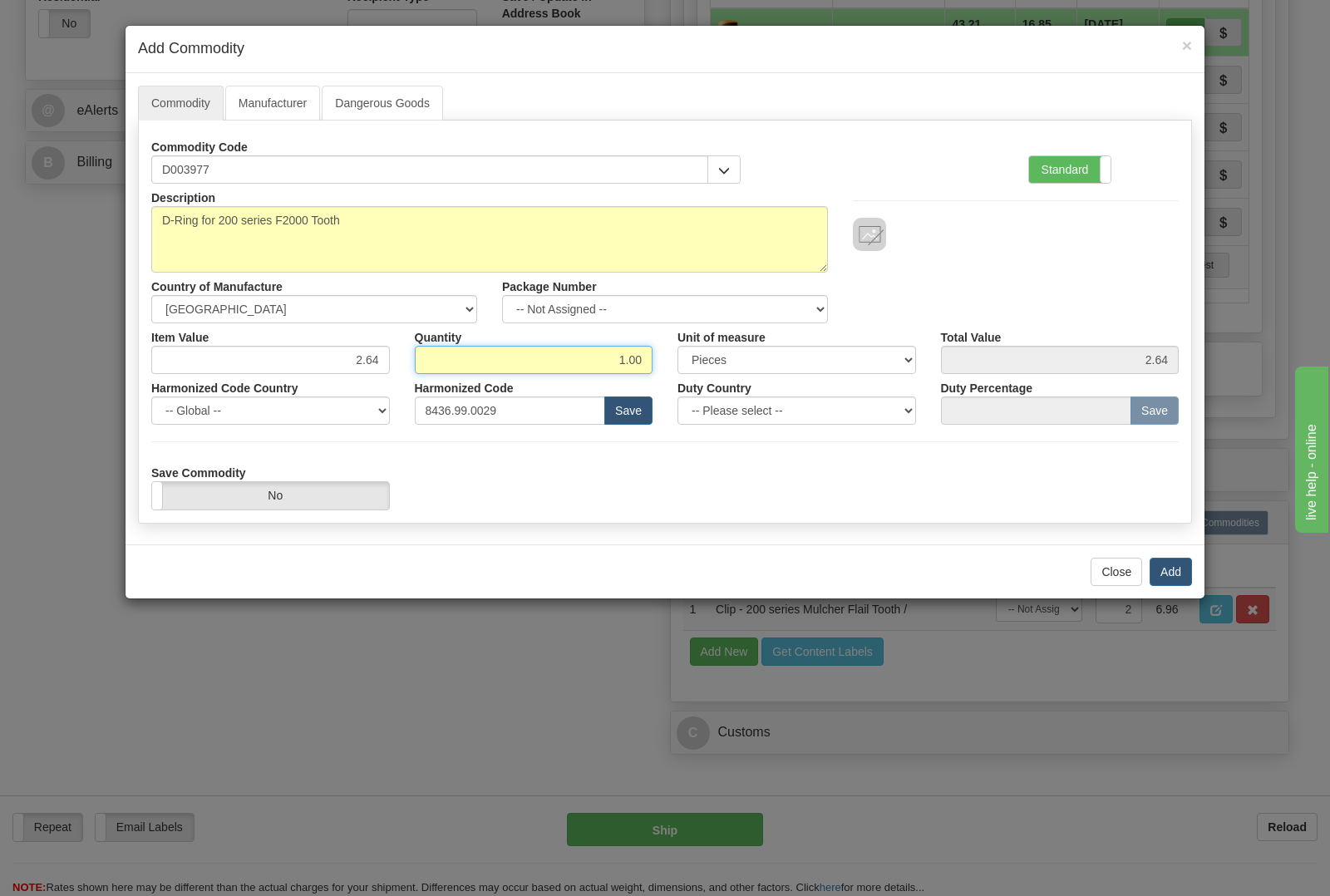
drag, startPoint x: 612, startPoint y: 359, endPoint x: 746, endPoint y: 369, distance: 134.4
click at [745, 369] on div "Item Value 2.64 Quantity 1.00 Unit of measure 3 Thousand Square Inches Adjustme…" at bounding box center [665, 349] width 1052 height 51
type input "2"
type input "5.28"
click at [1174, 575] on button "Add" at bounding box center [1170, 572] width 43 height 28
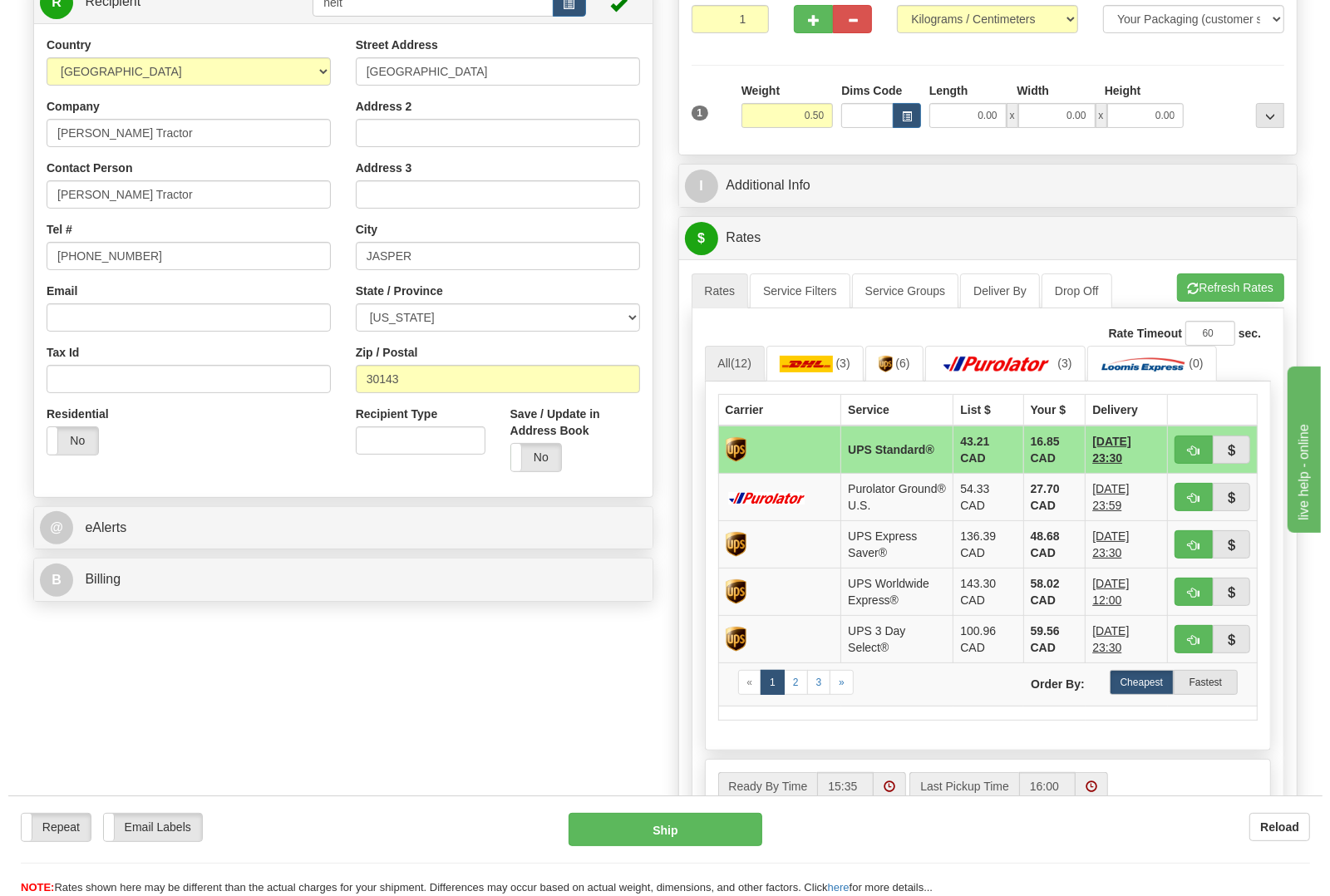
scroll to position [104, 0]
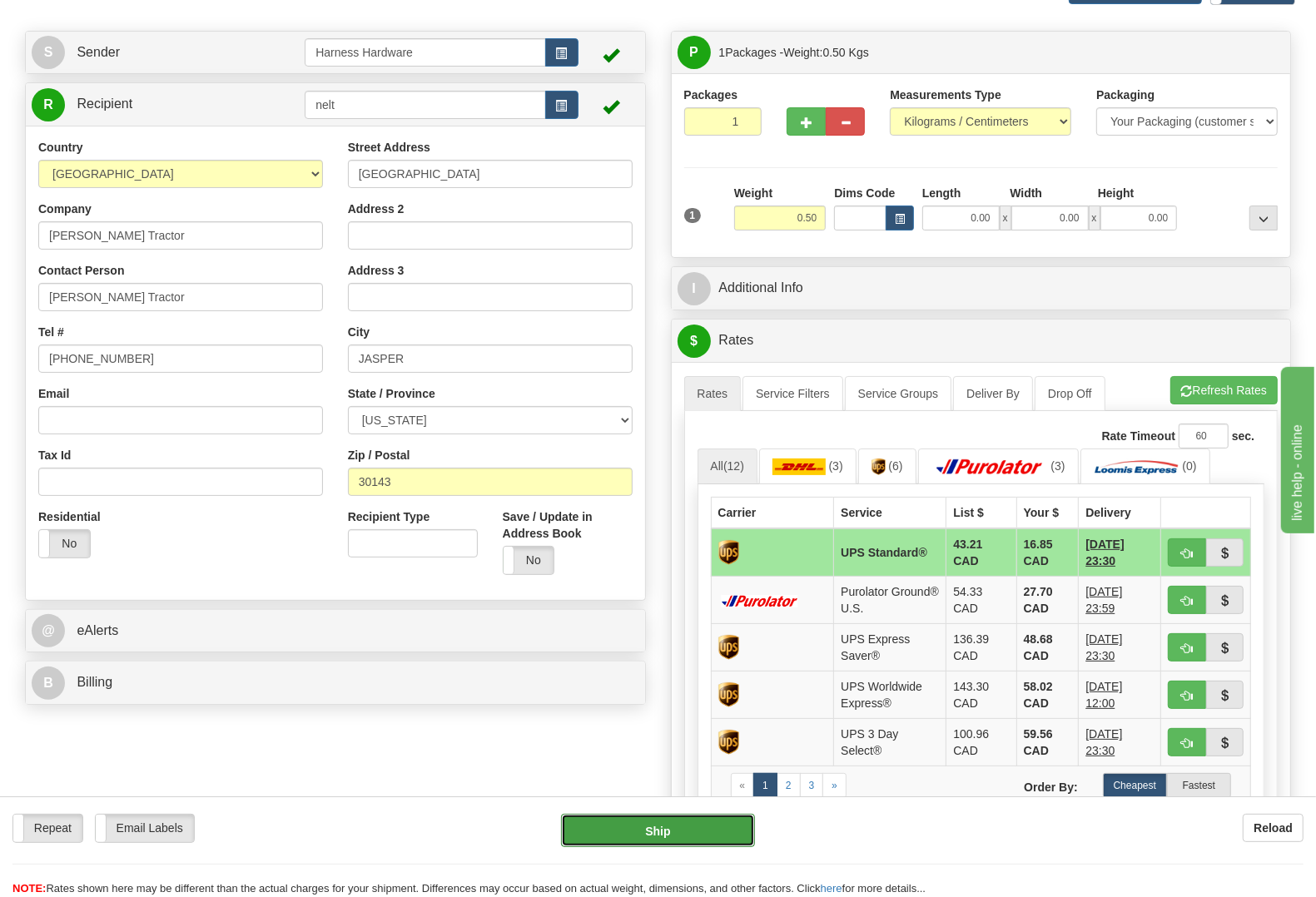
click at [651, 840] on button "Ship" at bounding box center [658, 830] width 194 height 33
type input "11"
